Goal: Ask a question

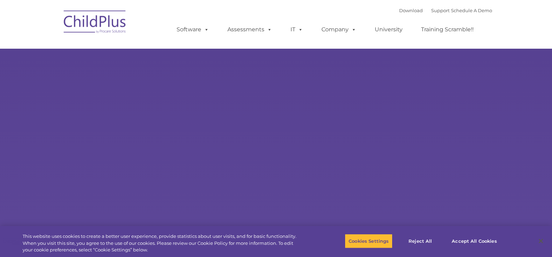
select select "MEDIUM"
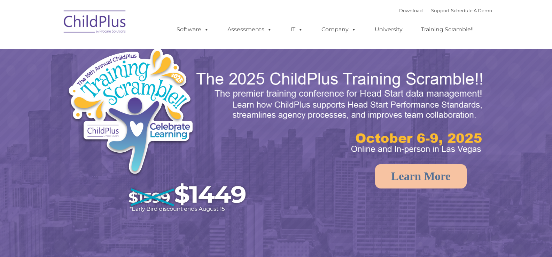
select select "MEDIUM"
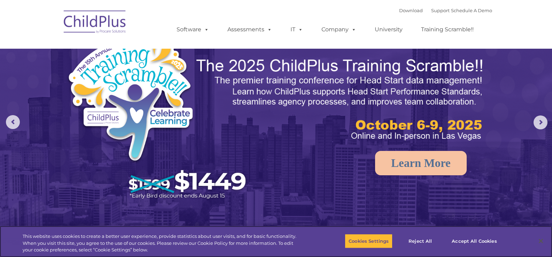
scroll to position [3, 0]
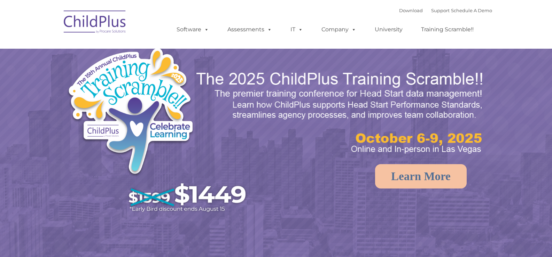
select select "MEDIUM"
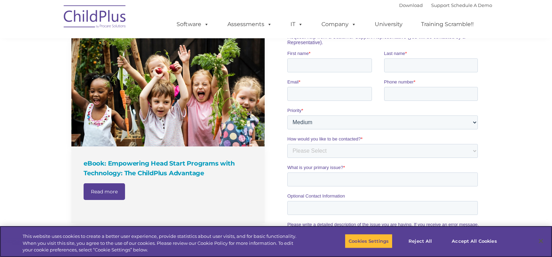
scroll to position [464, 0]
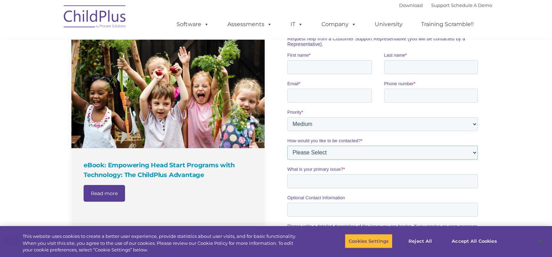
click at [351, 158] on select "Please Select Phone Email" at bounding box center [382, 153] width 191 height 14
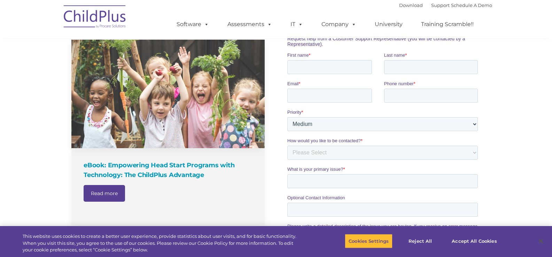
click at [246, 198] on div "Read more" at bounding box center [169, 193] width 171 height 17
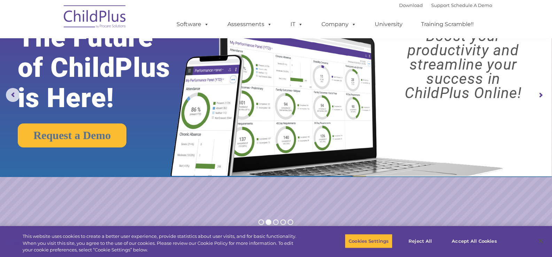
scroll to position [0, 0]
